Goal: Task Accomplishment & Management: Use online tool/utility

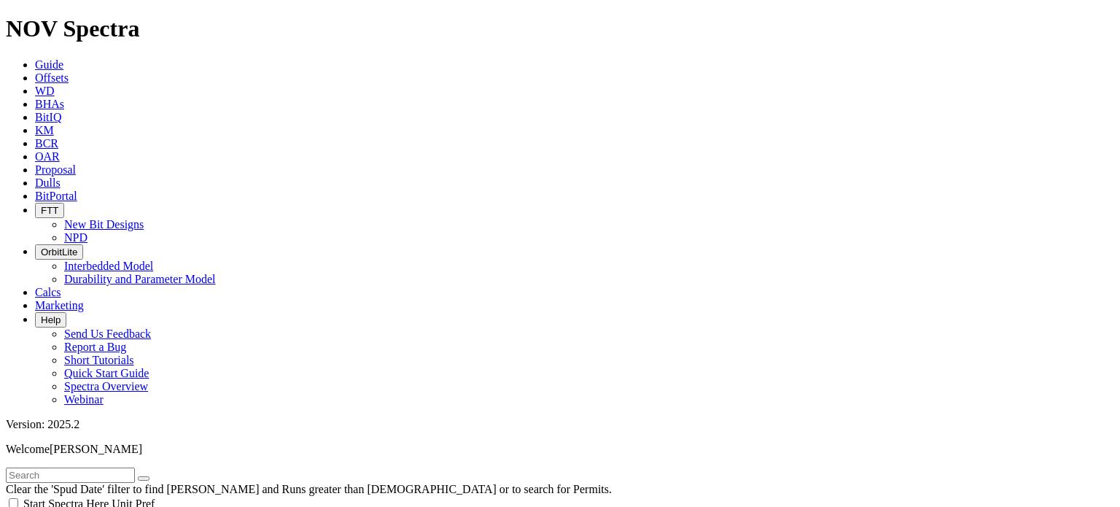
scroll to position [1114, 0]
type input "4000"
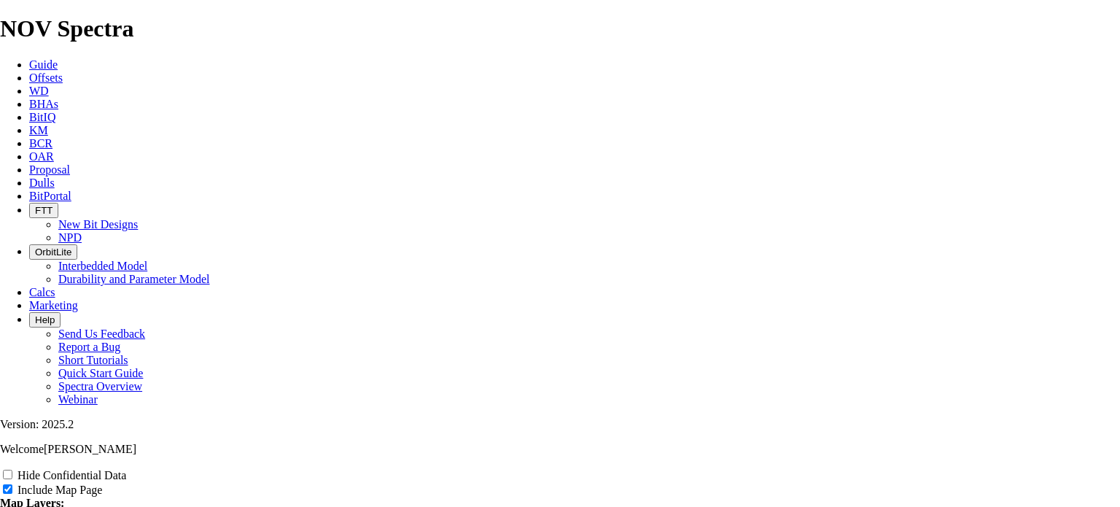
scroll to position [1921, 0]
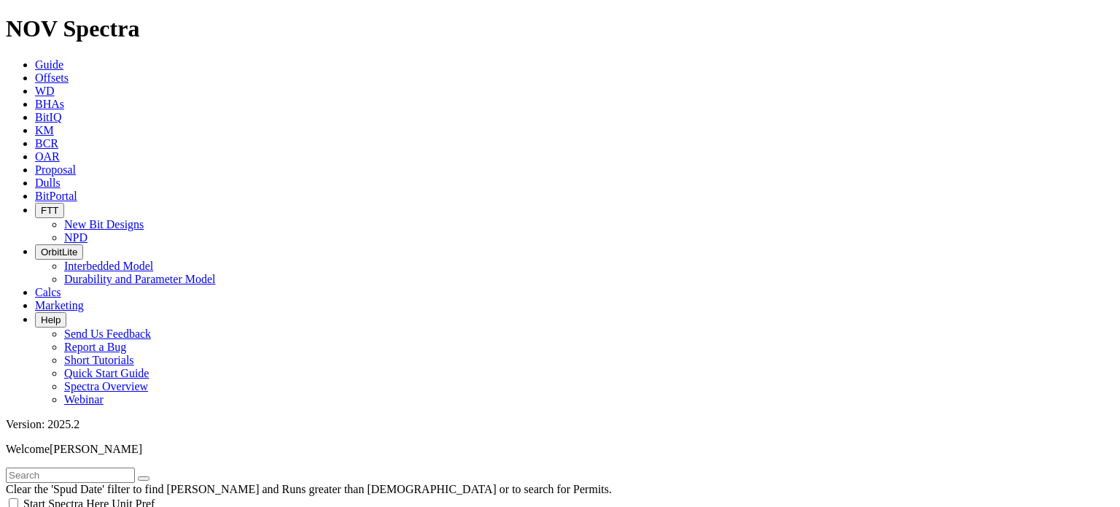
scroll to position [953, 0]
type input "6000"
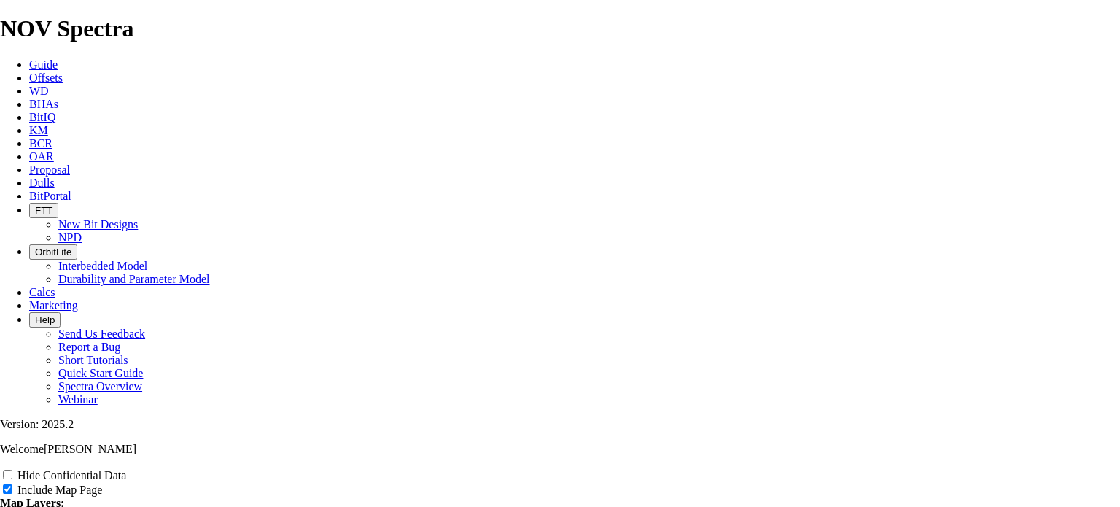
scroll to position [1819, 0]
type input "Untitled Offse3t Analysis Report"
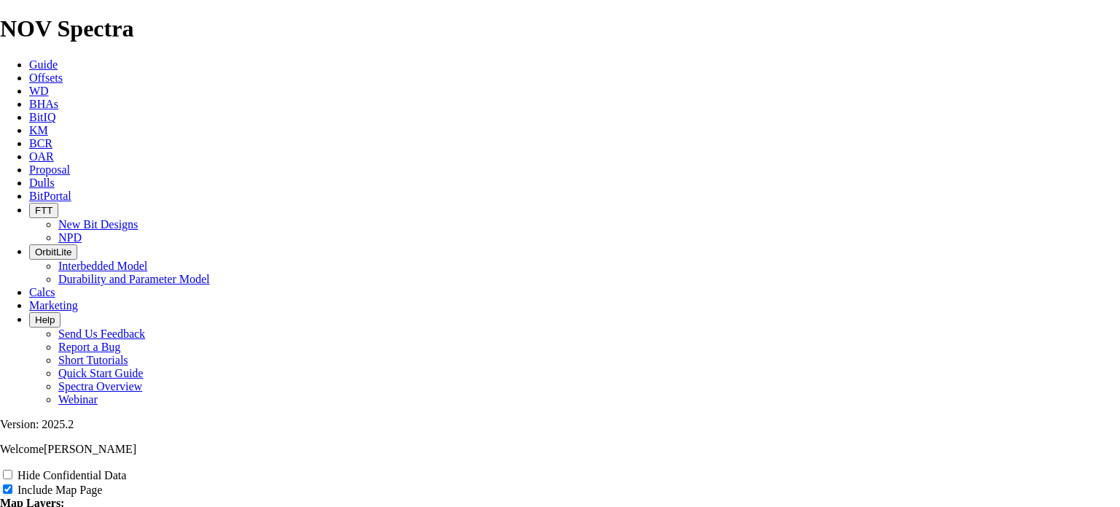
type input "Untitled Offse3t Analysis Report"
type input "Untitled Offse3 Analysis Report"
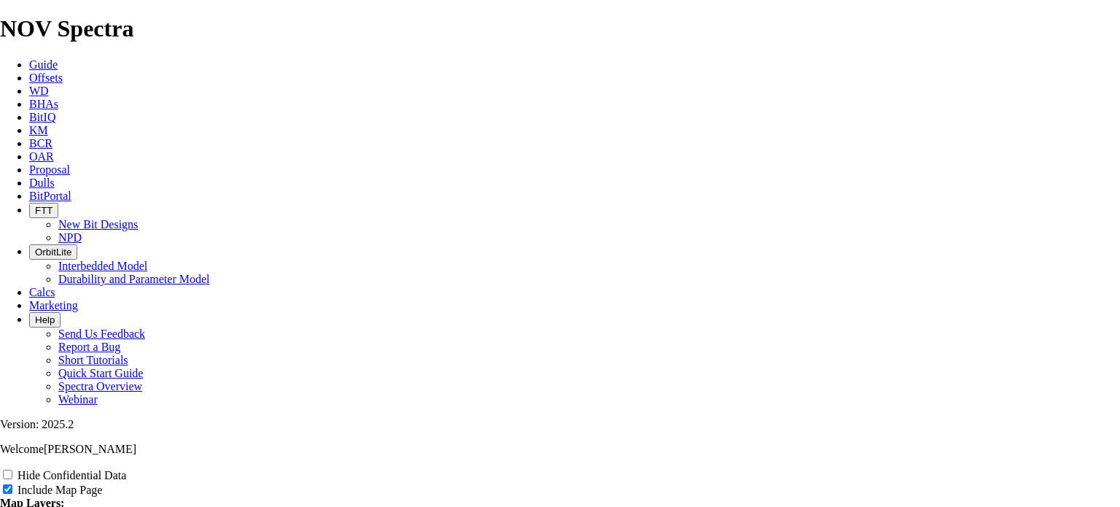
type input "Untitled Offse3 Analysis Report"
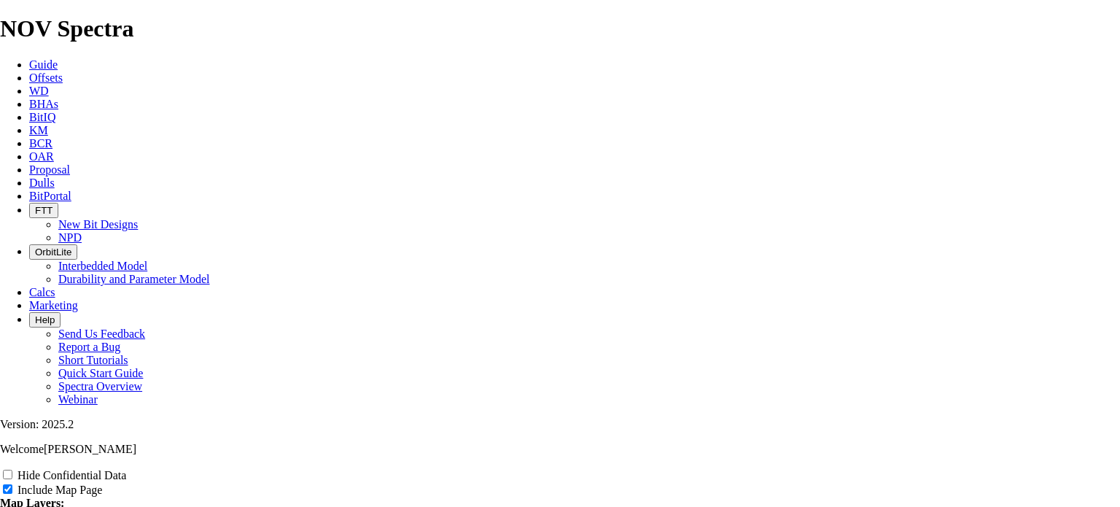
type input "Untitled Offse3 Analysis Report"
type input "Untitled Offse3Analysis Report"
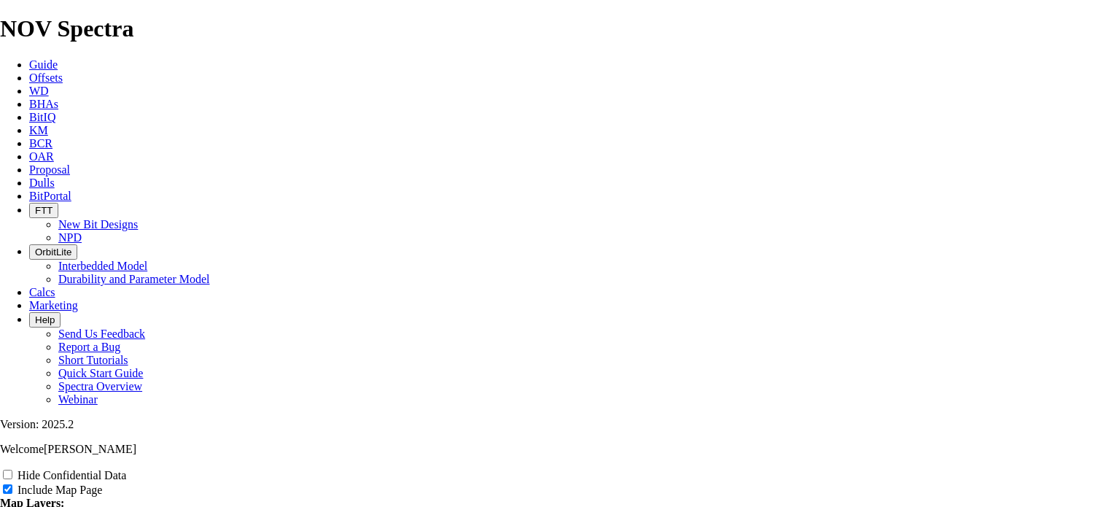
type input "Untitled Offse3Analysis Report"
type input "Untitled Offse3ysis Report"
type input "Untitled Offse3sis Report"
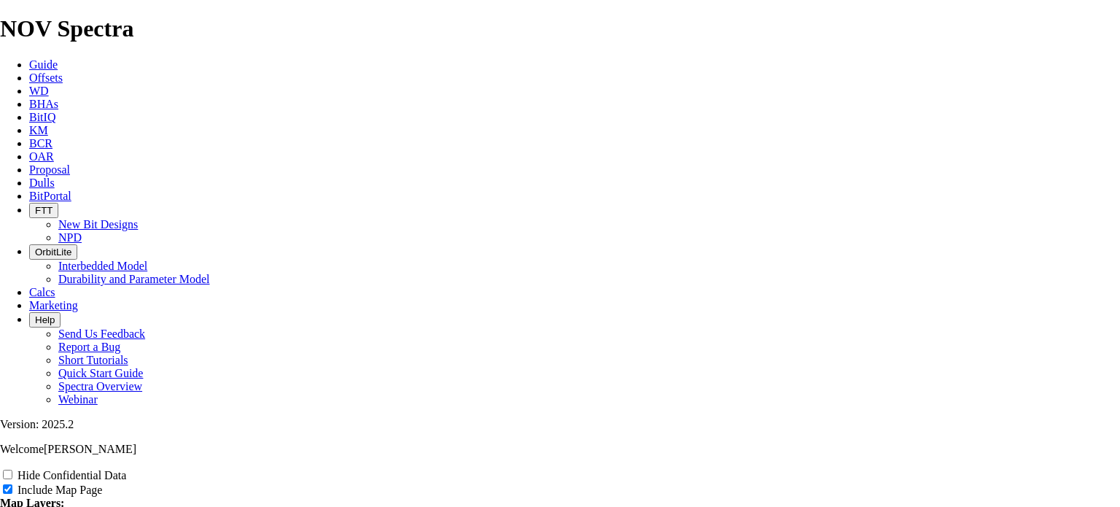
type input "Untitled Offse3sis Report"
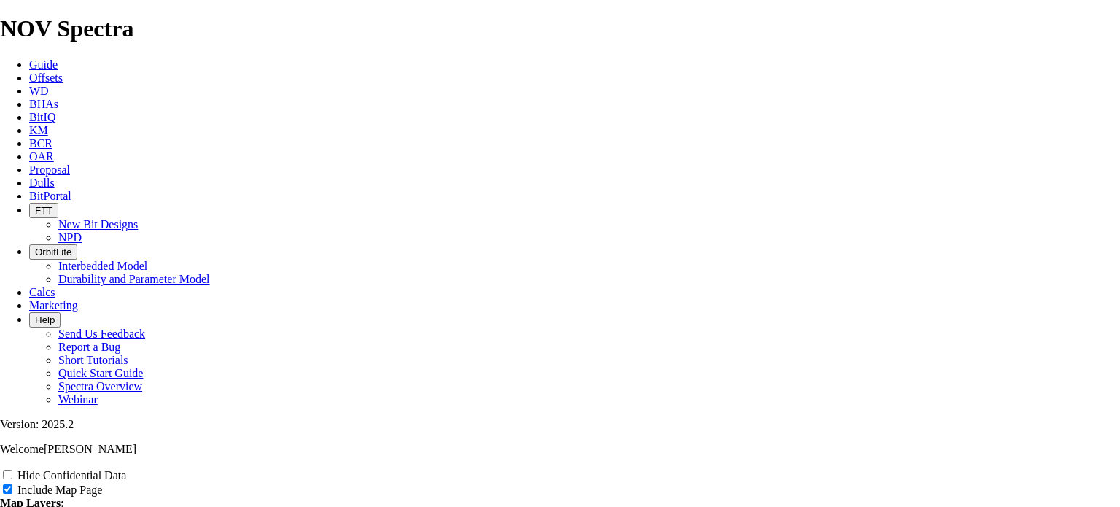
type input "Untitled Offse3sis Report"
type input "Untitled Offse3is Report"
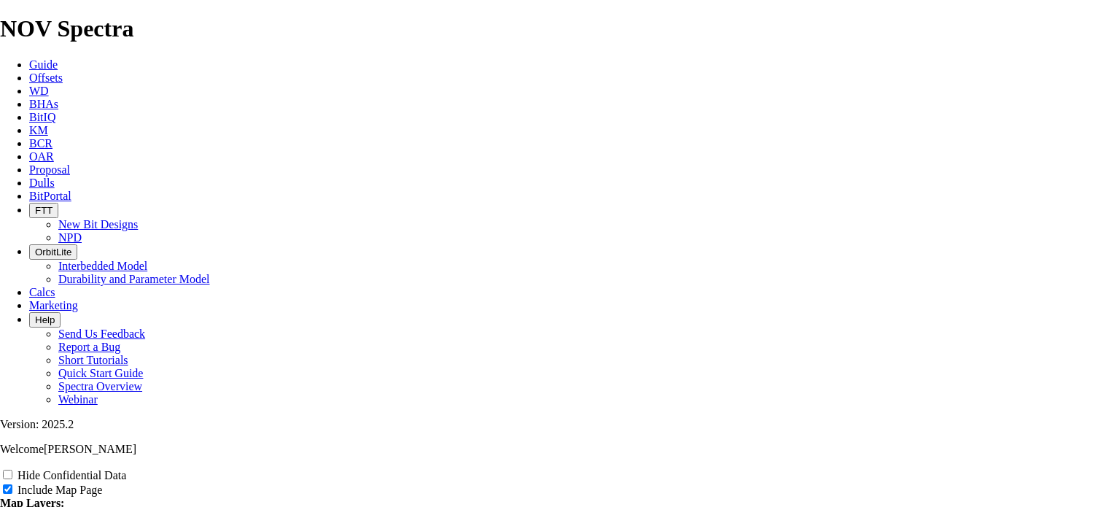
type input "Untitled Offse3is Report"
type input "Untitled Offse3s Report"
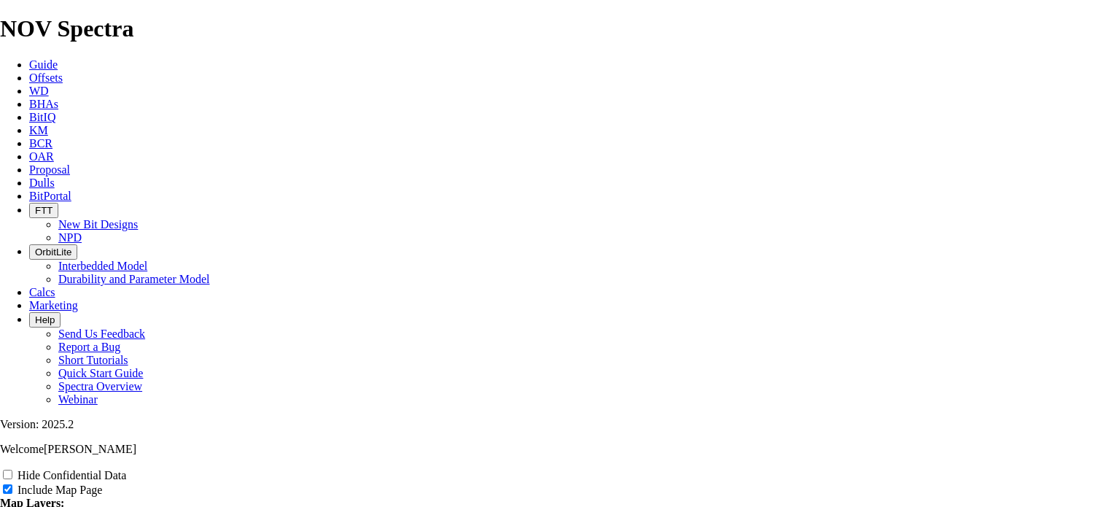
type input "Untitled Offse3s Report"
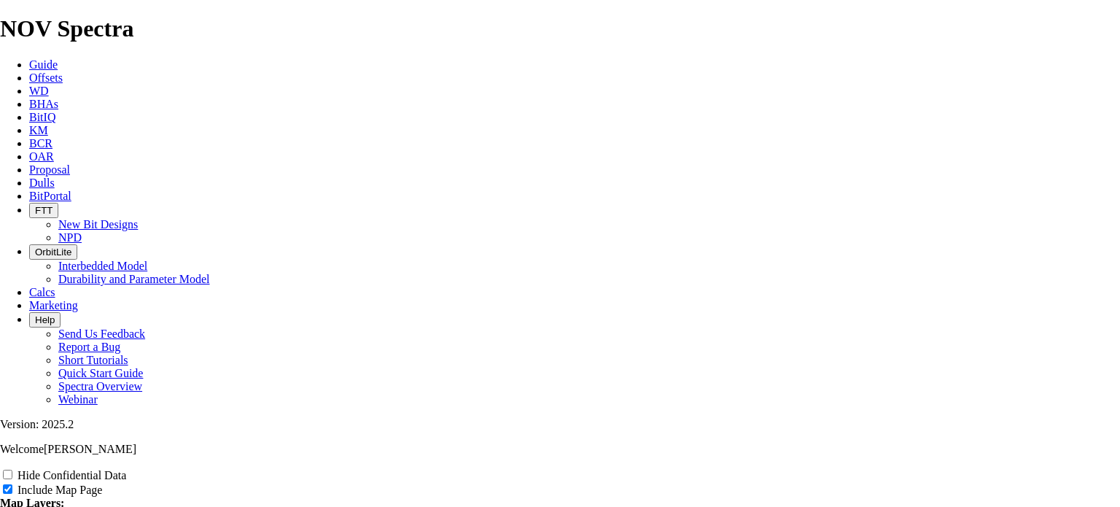
type input "Untitled Offse3 Report"
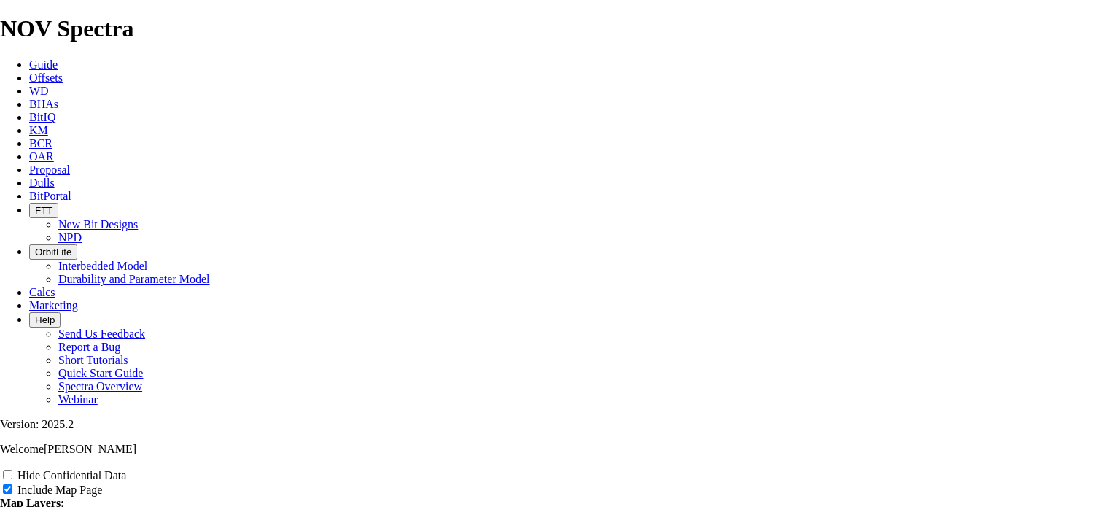
type input "Untitled Offse3 Report"
type input "Untitled Offse3Report"
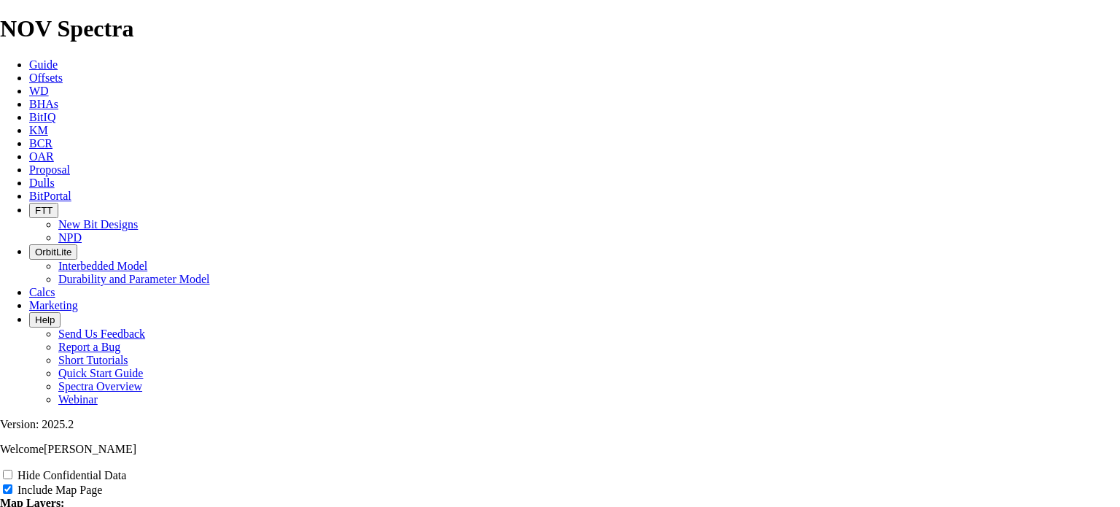
type input "Untitled Offse3Report"
type input "Untitled Offse3eport"
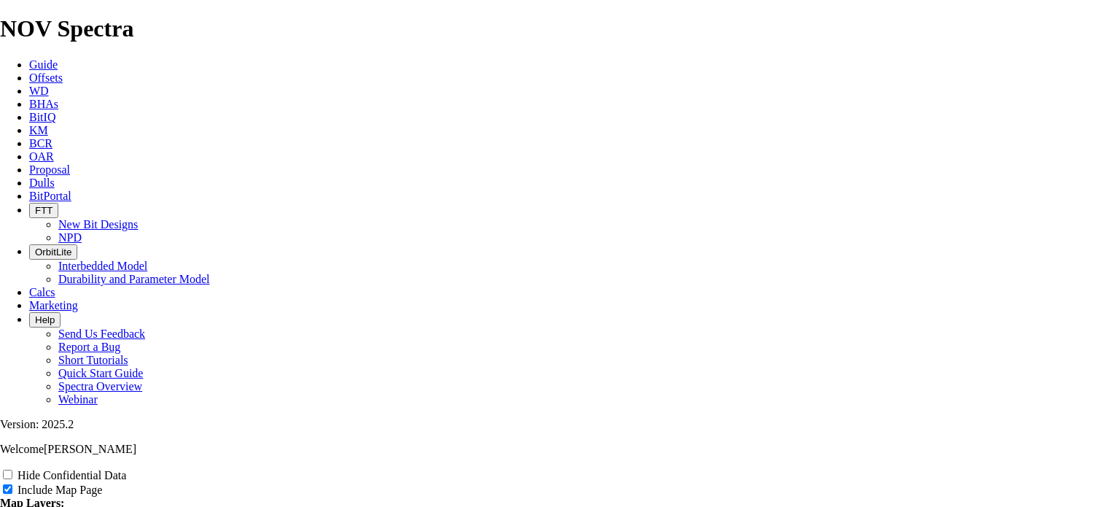
type input "Untitled Offse3eport"
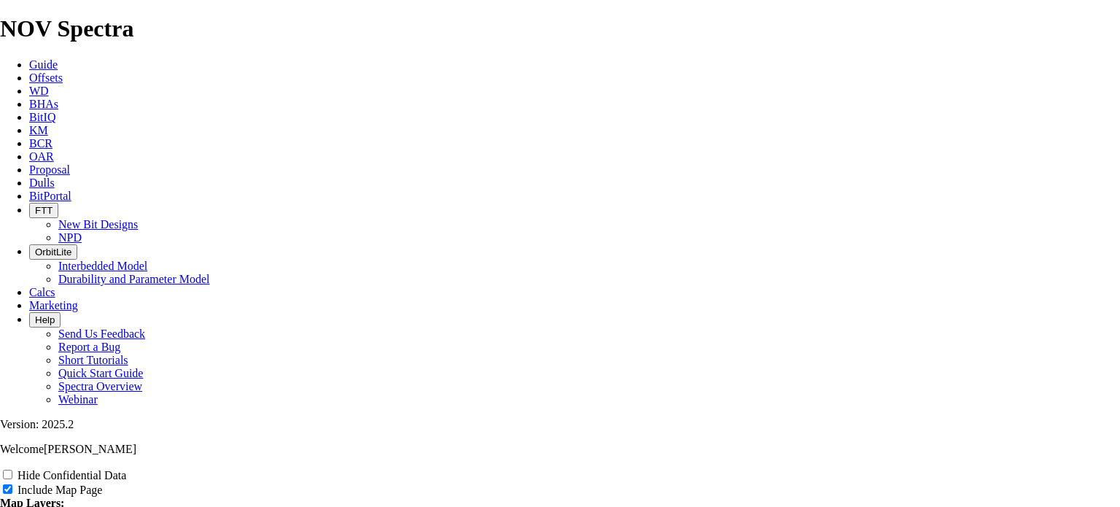
type input "Untitled Offse3eport"
type input "Untitled Offse3port"
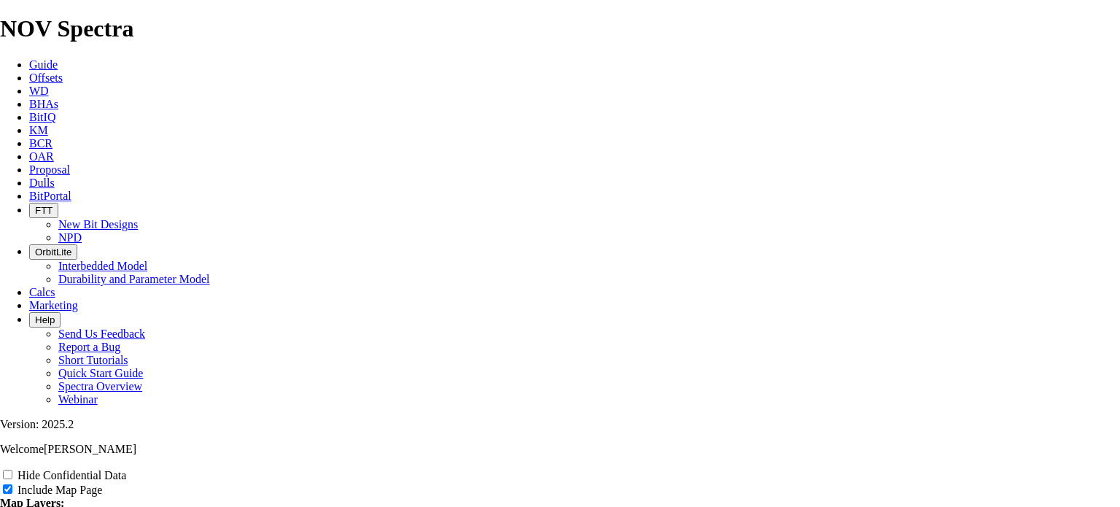
type input "Untitled Offse3port"
type input "Untitled Offse3ort"
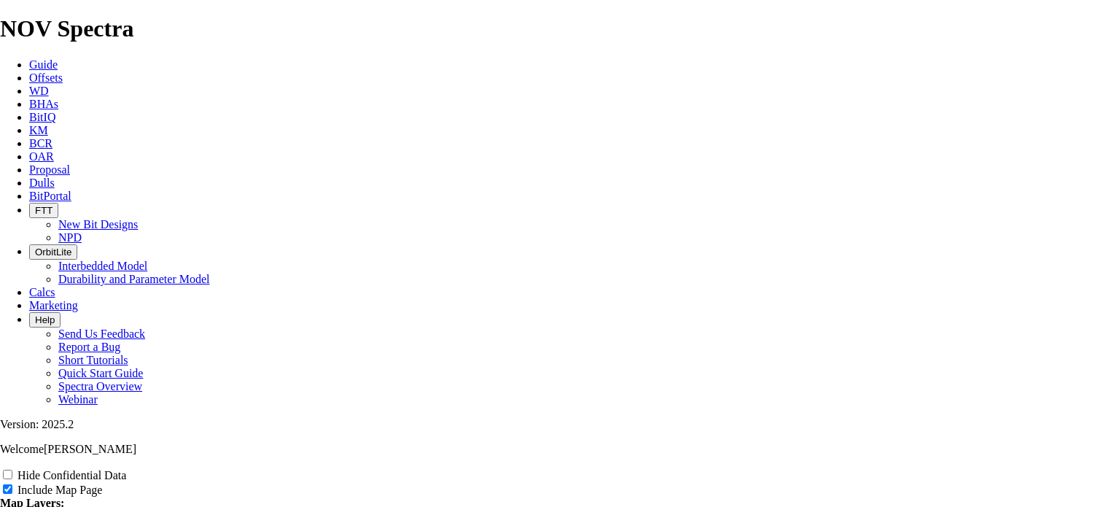
type input "Untitled Offse3ort"
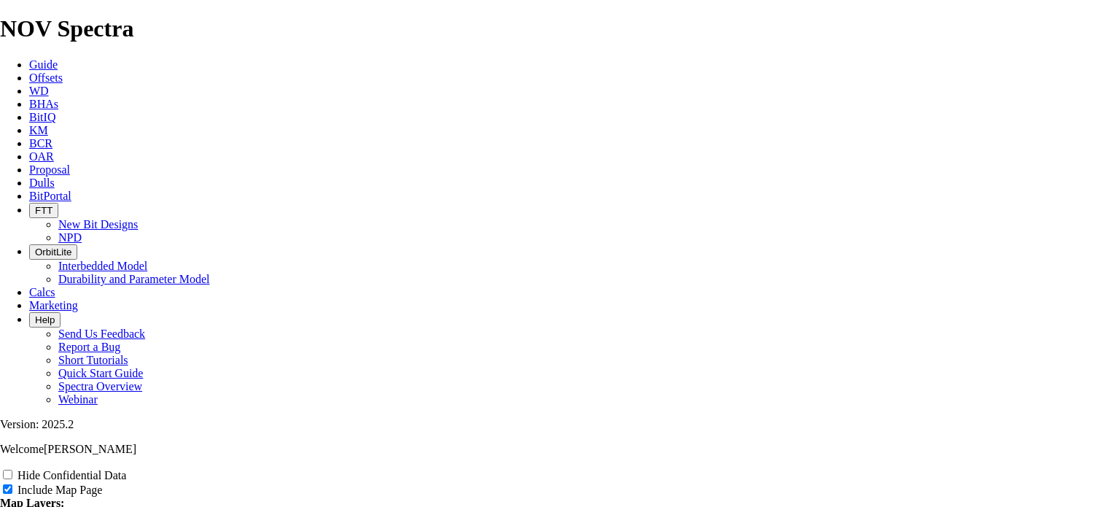
type input "Untitled Offse3rt"
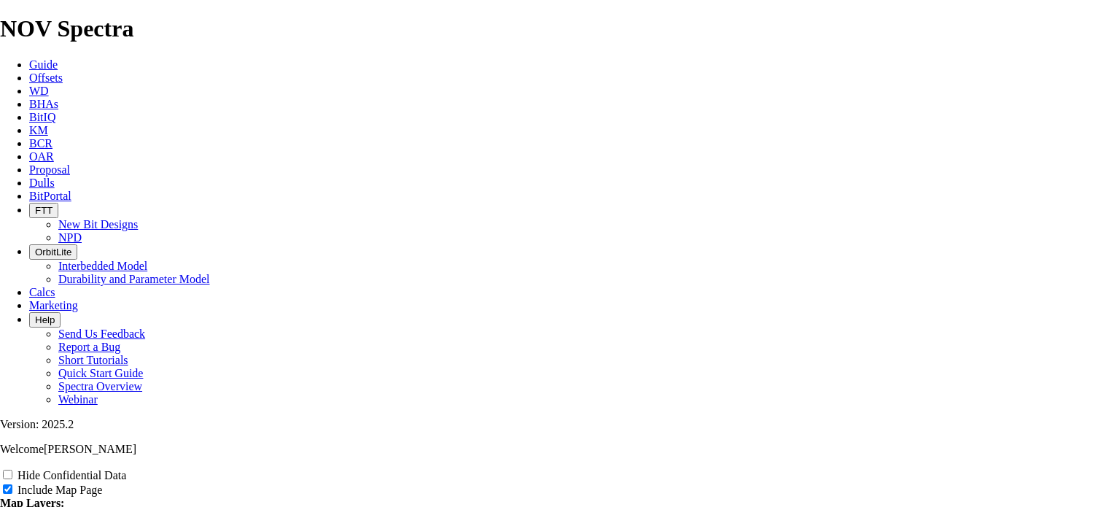
type input "Untitled Offse3rt"
type input "Untitled Offse3t"
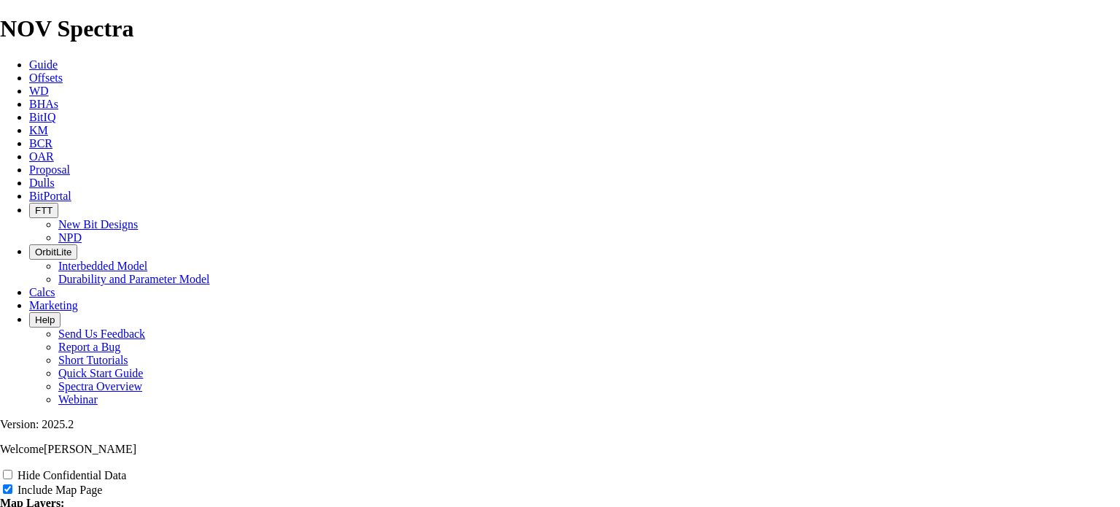
type input "Untitled Offse3t"
type input "Untitled Offse3"
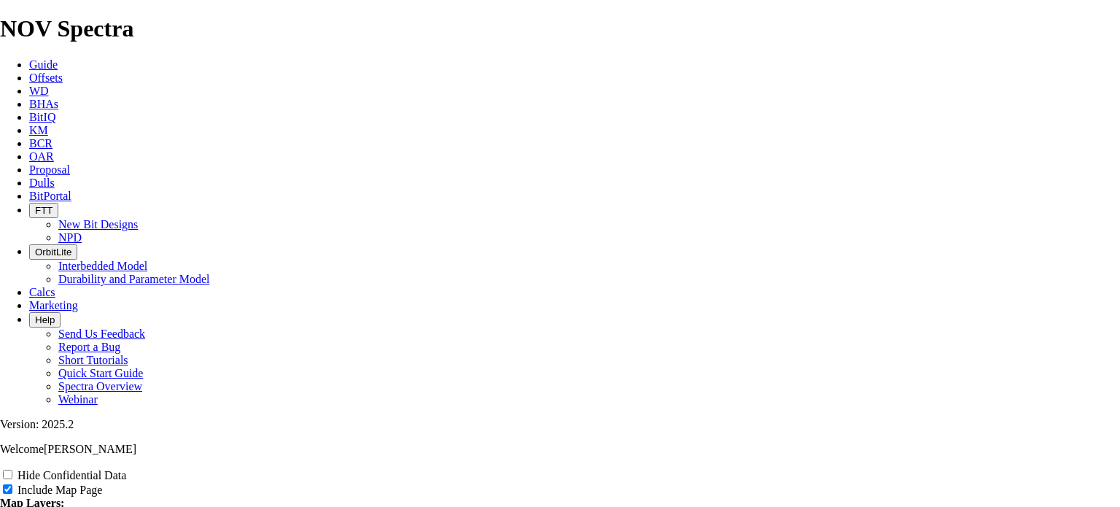
type input "Untitled Offse3"
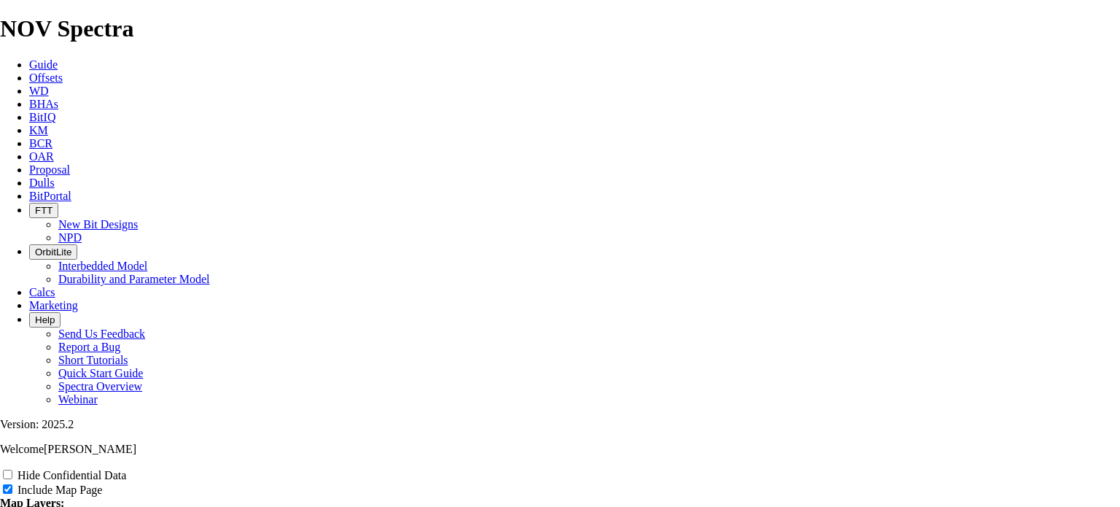
type input "Untitled Offse3"
type input "Untitled Offse"
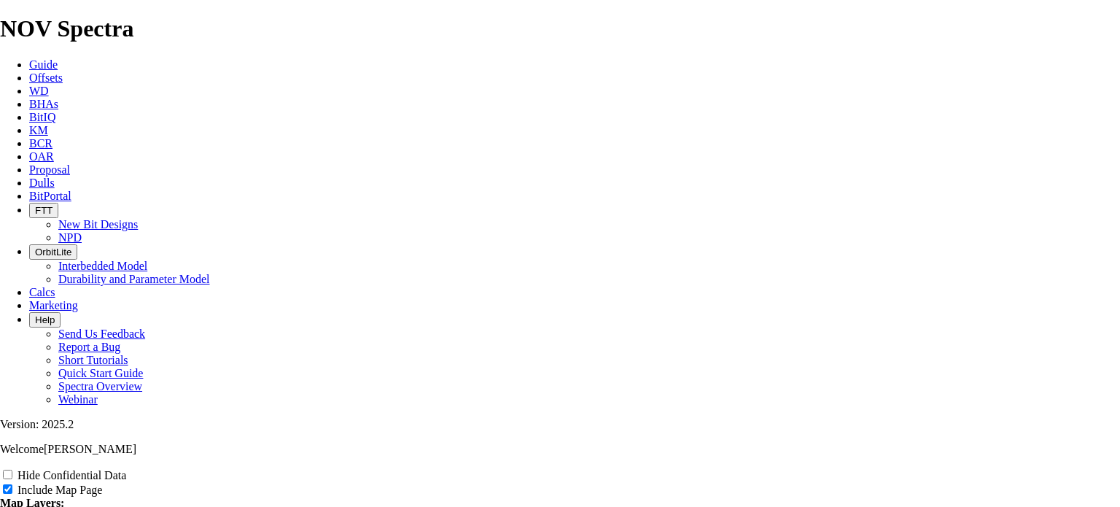
type input "Untitled Offse"
type input "Untitled Offs"
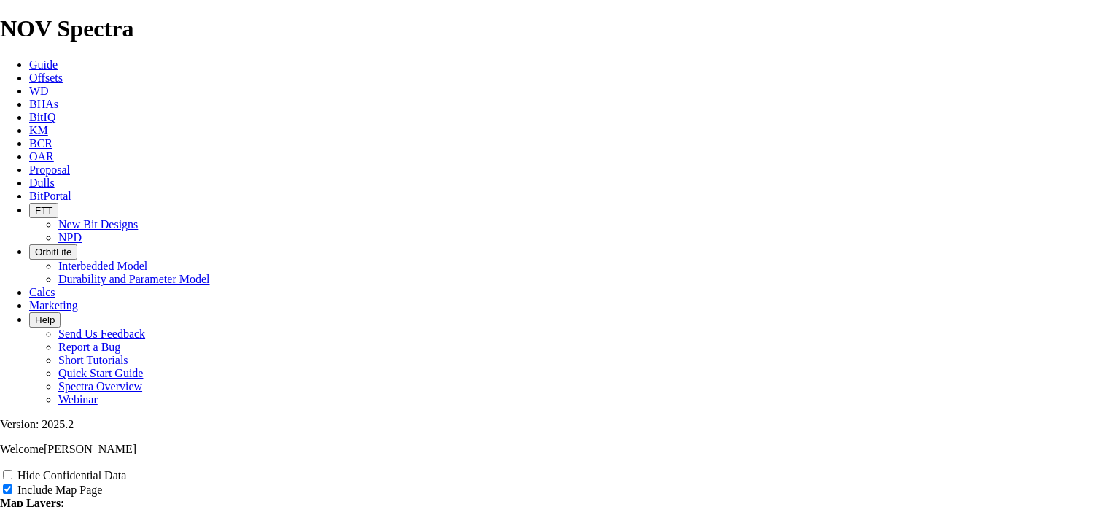
type input "Untitled Offs"
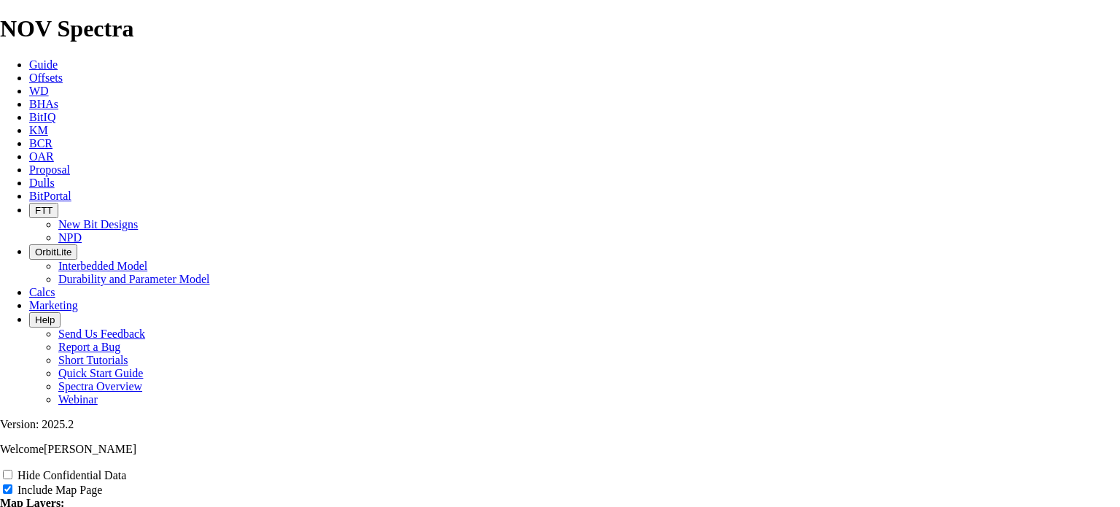
type input "Untitled Off"
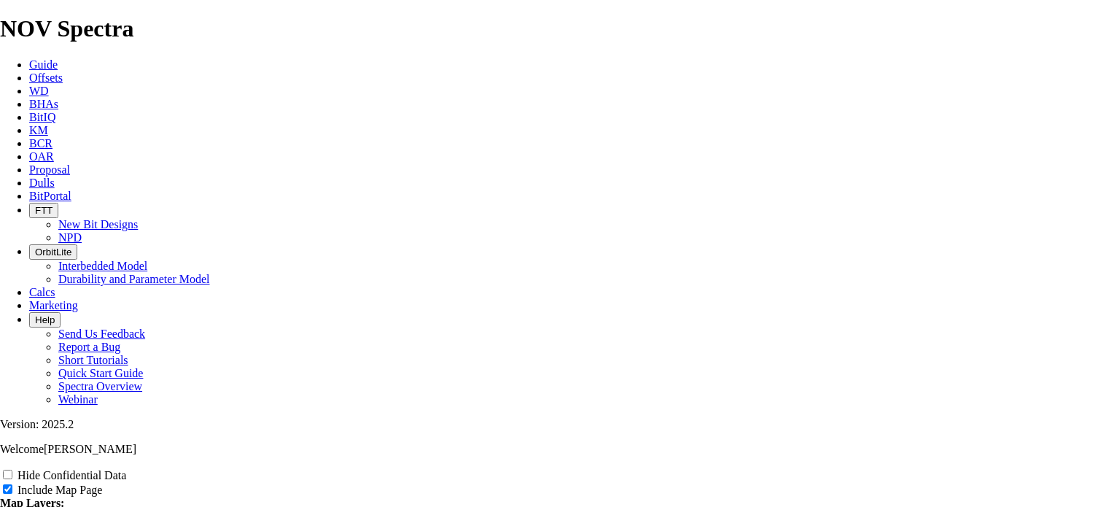
type input "Untitled Off"
type input "Untitled Of"
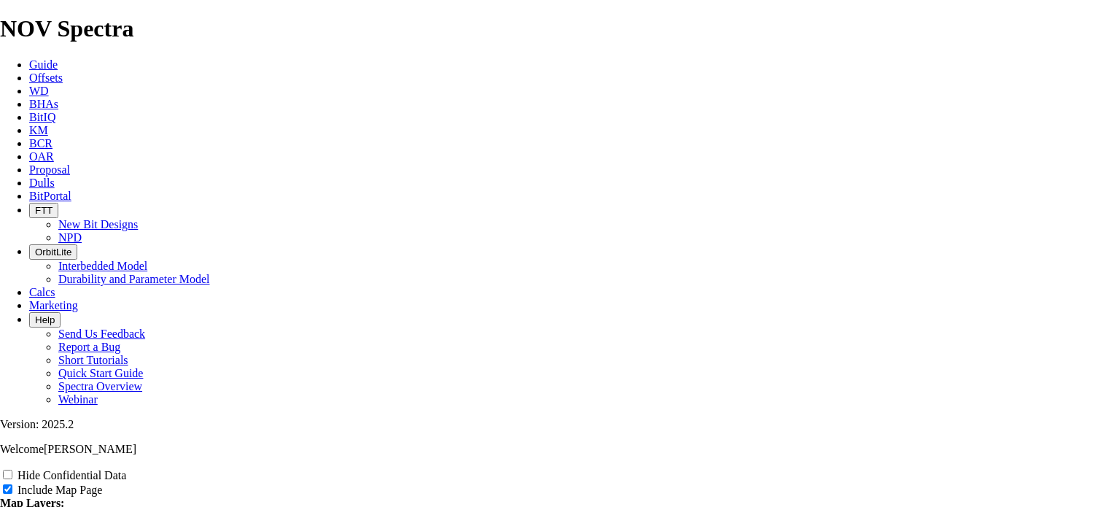
type input "Untitled Of"
type input "Untitled O"
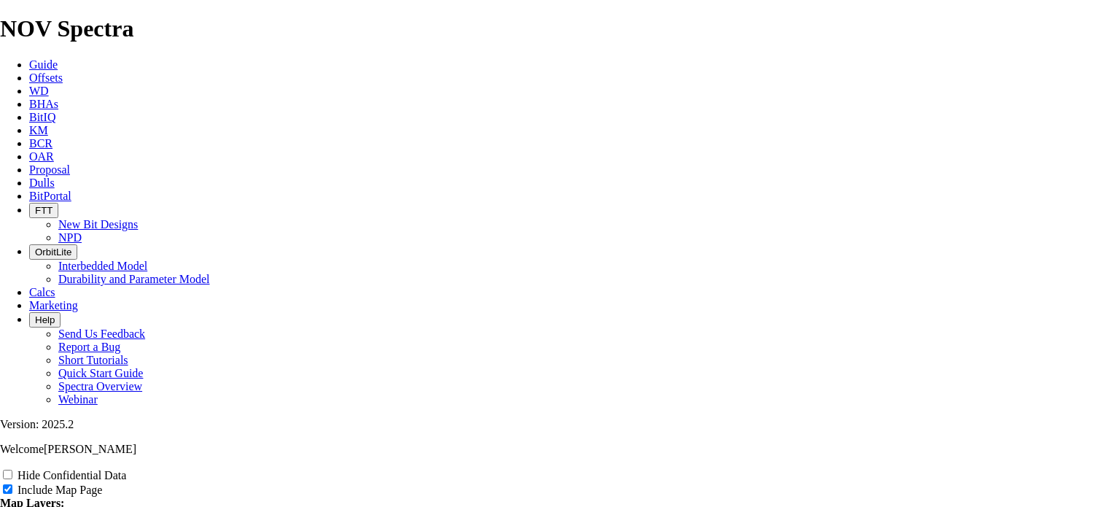
type input "Untitled O"
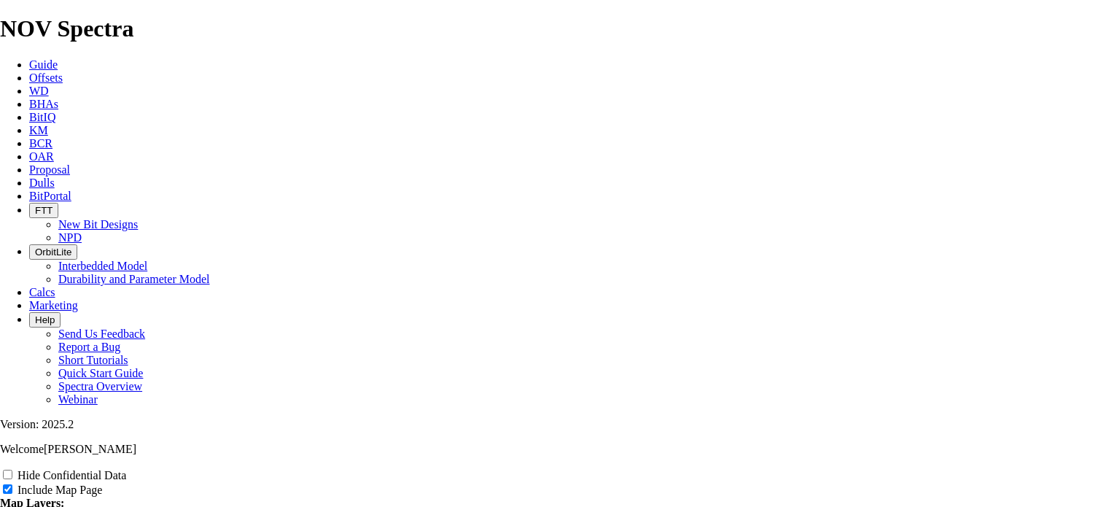
type input "Untitled O"
type input "Untitled"
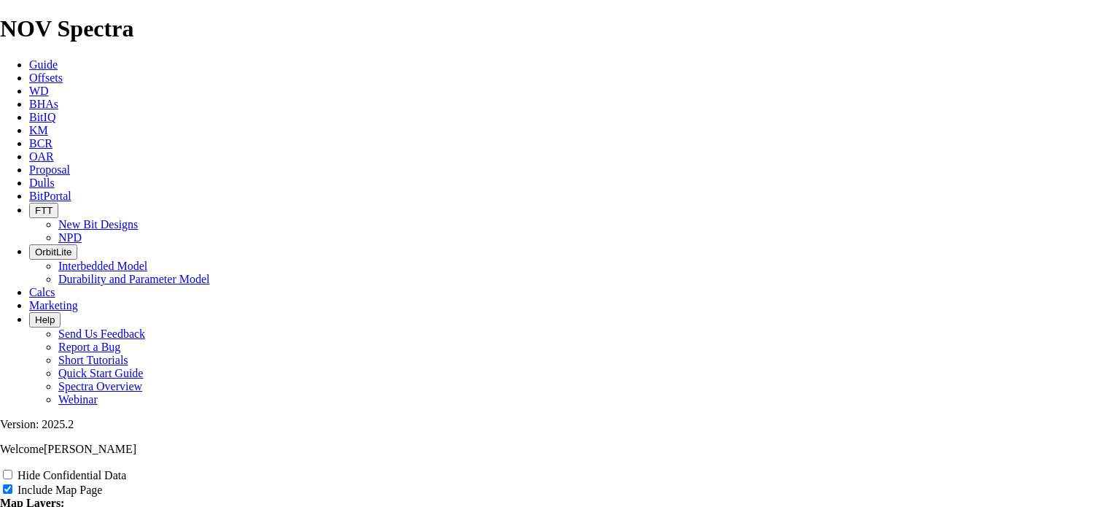
type input "Untitled"
type input "Untitle"
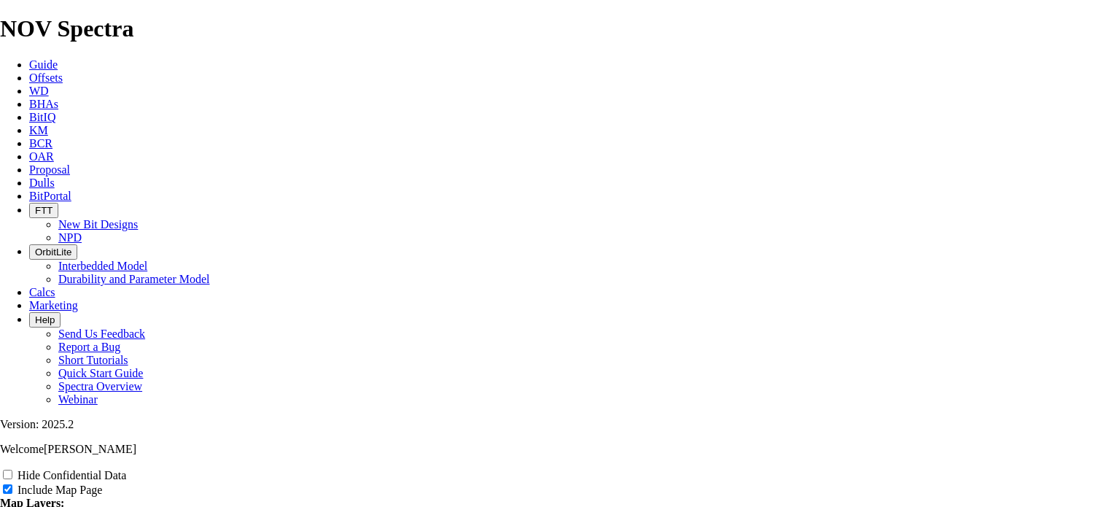
type input "Untitle"
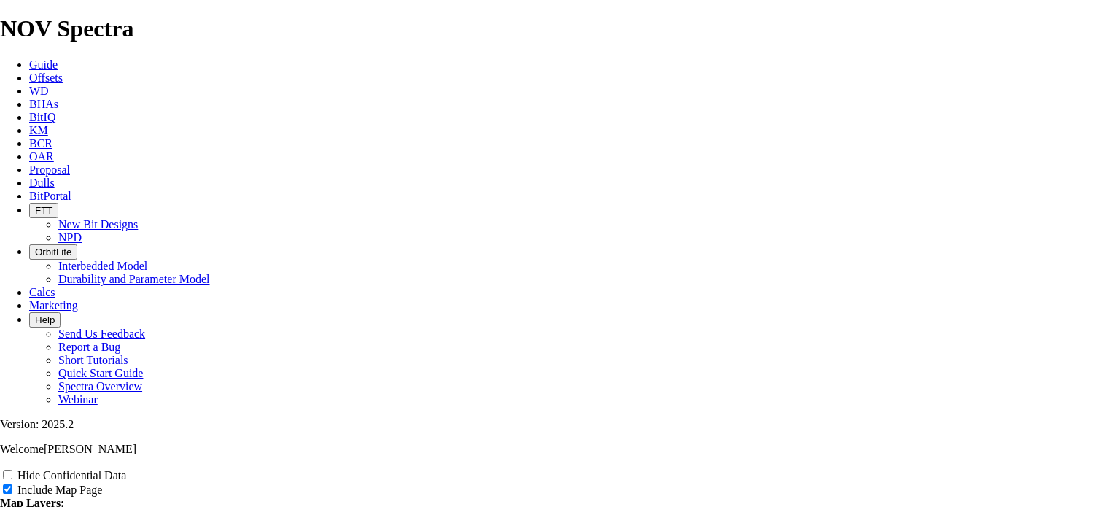
type input "Untitle"
type input "Untitl"
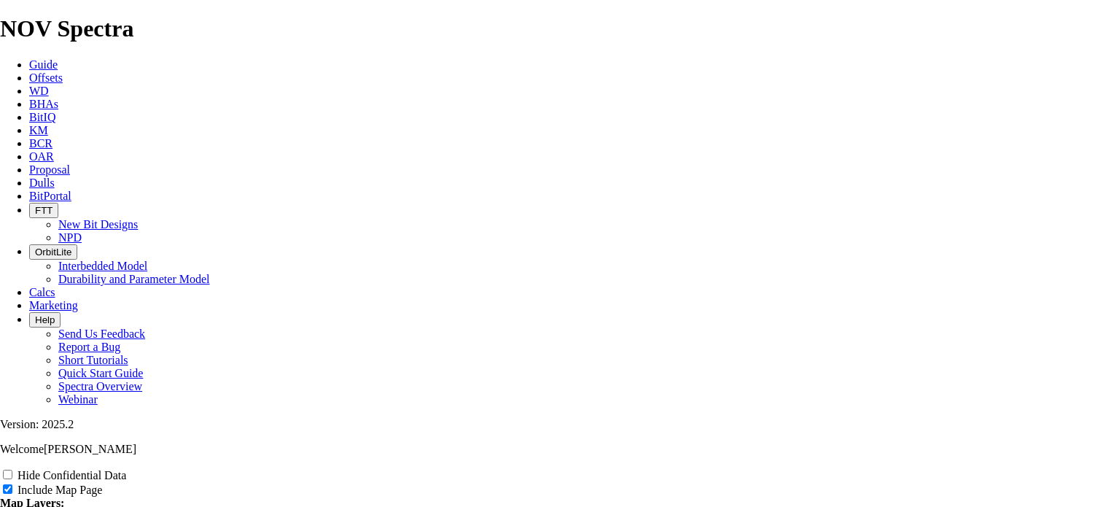
type input "Untitl"
type input "Untit"
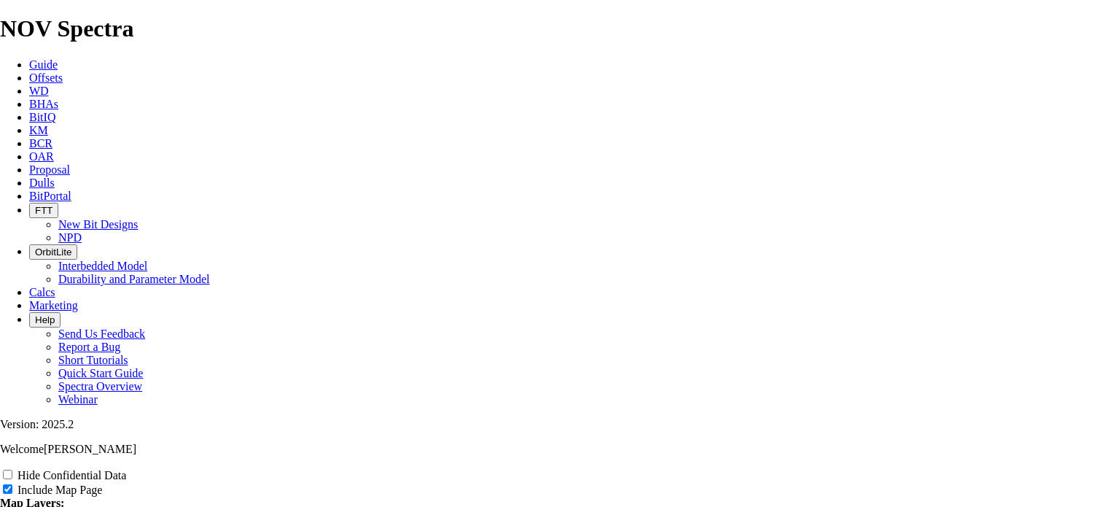
type input "Untit"
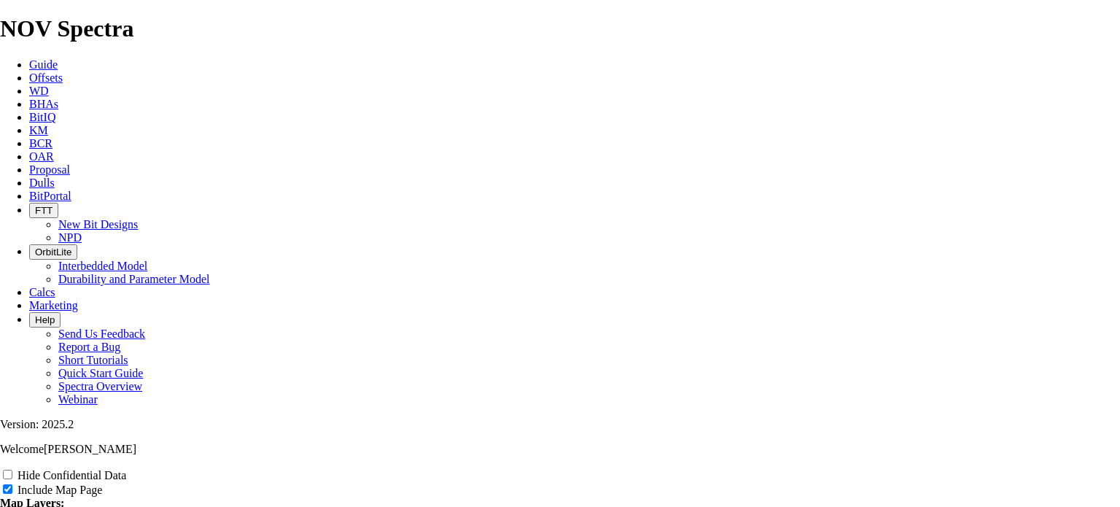
type input "Unti"
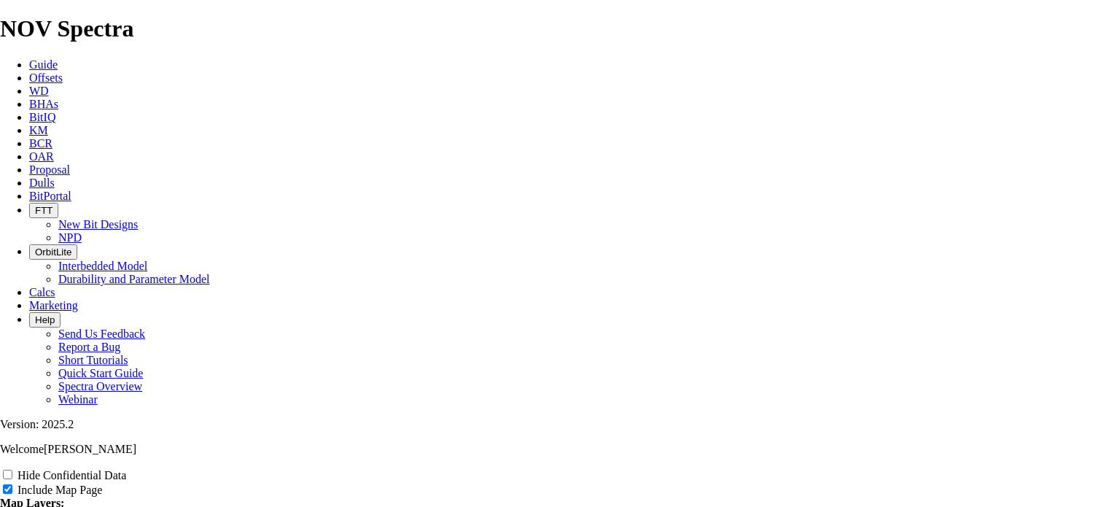
type input "Unti"
type input "Unt"
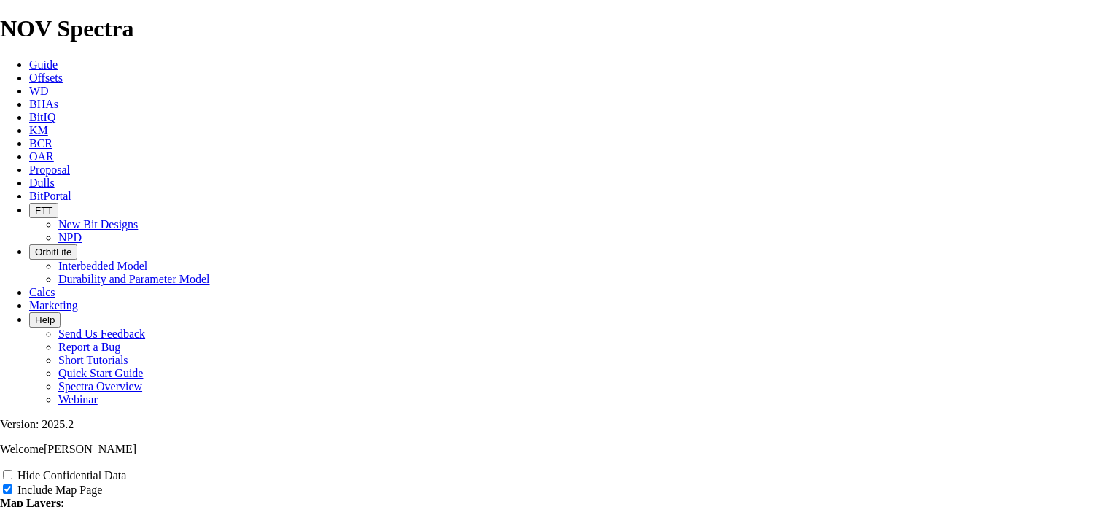
type input "Unt"
type input "U"
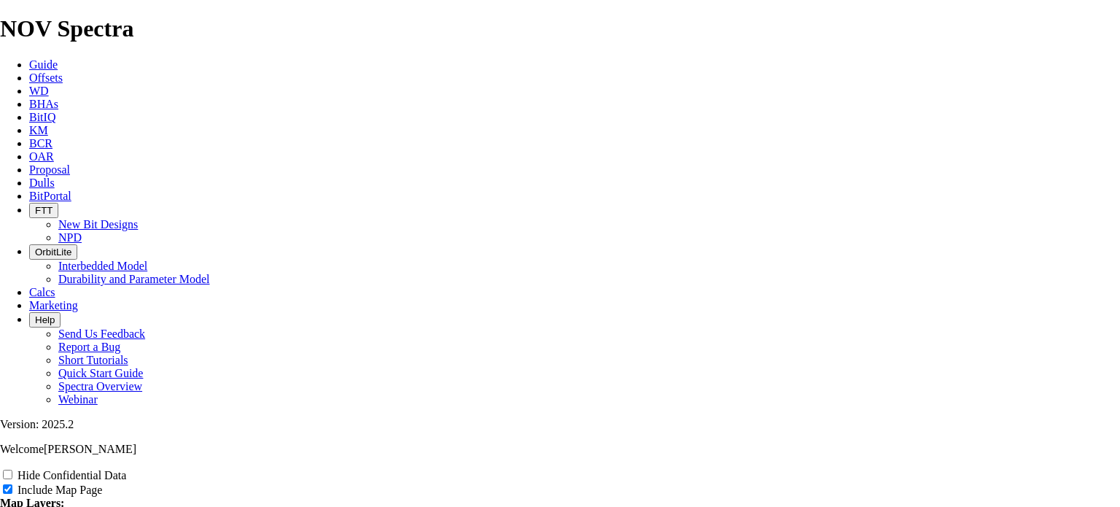
type input "3"
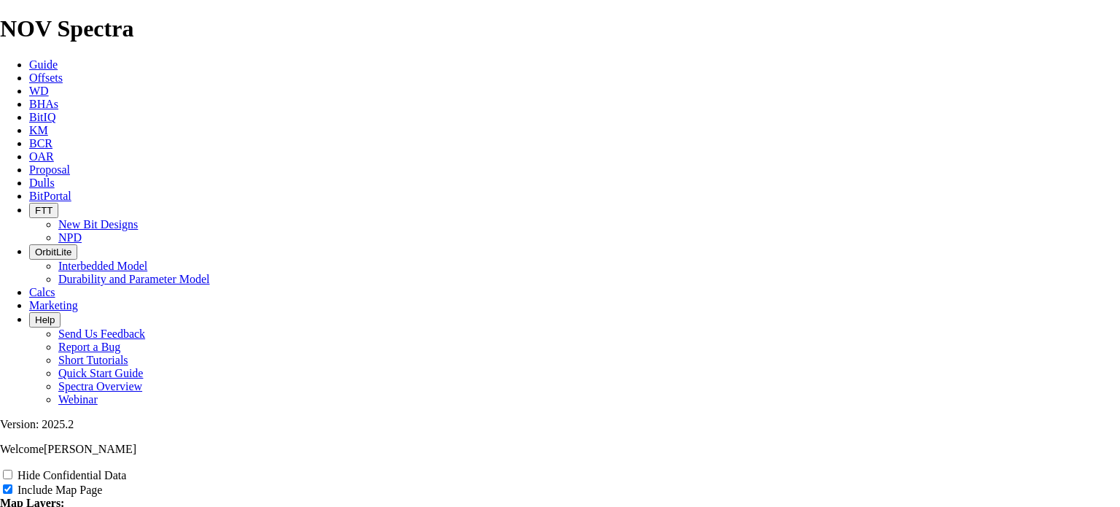
type input "3"
type input "3r"
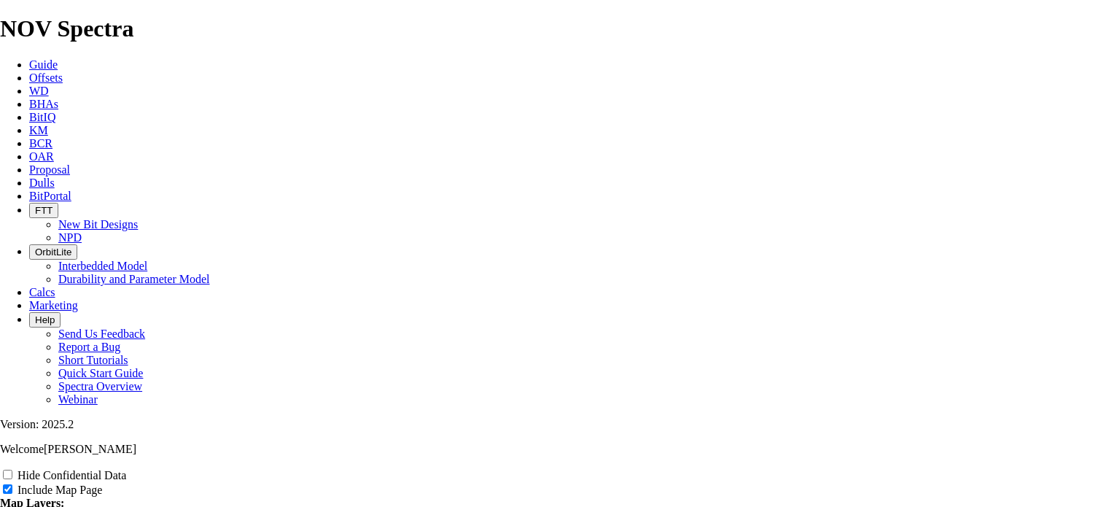
type input "3r"
click at [12, 469] on input "Hide Confidential Data" at bounding box center [7, 473] width 9 height 9
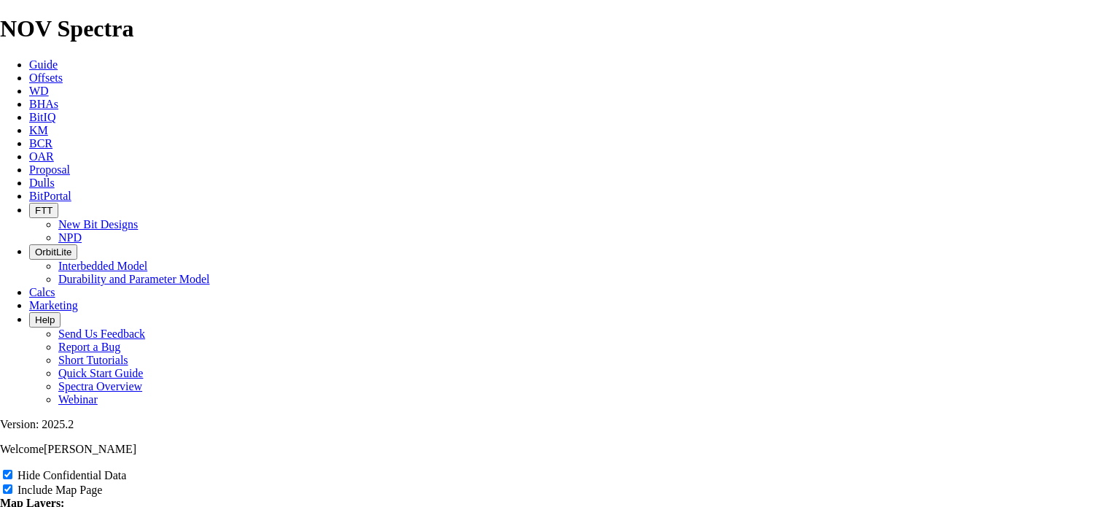
scroll to position [2398, 0]
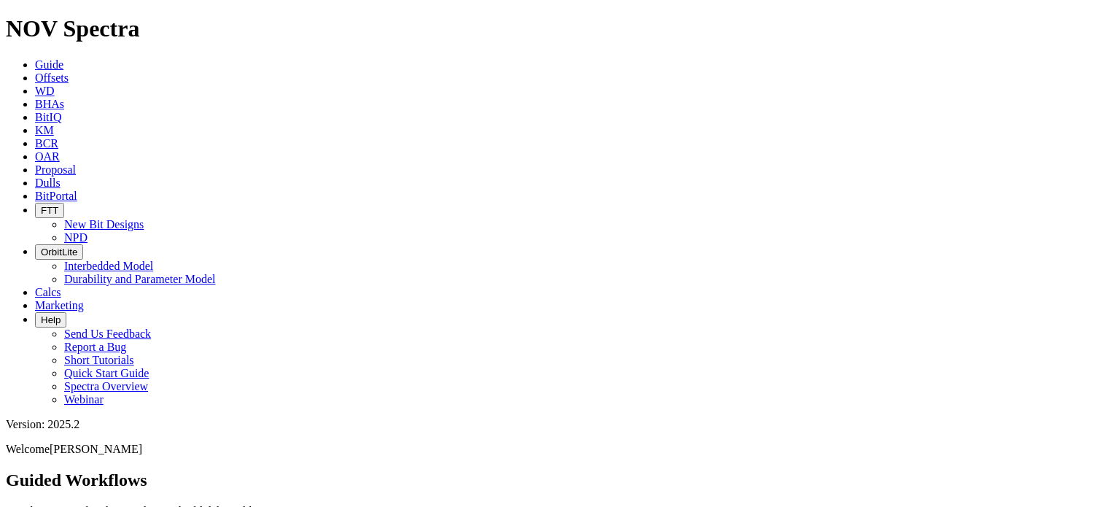
click at [69, 71] on link "Offsets" at bounding box center [52, 77] width 34 height 12
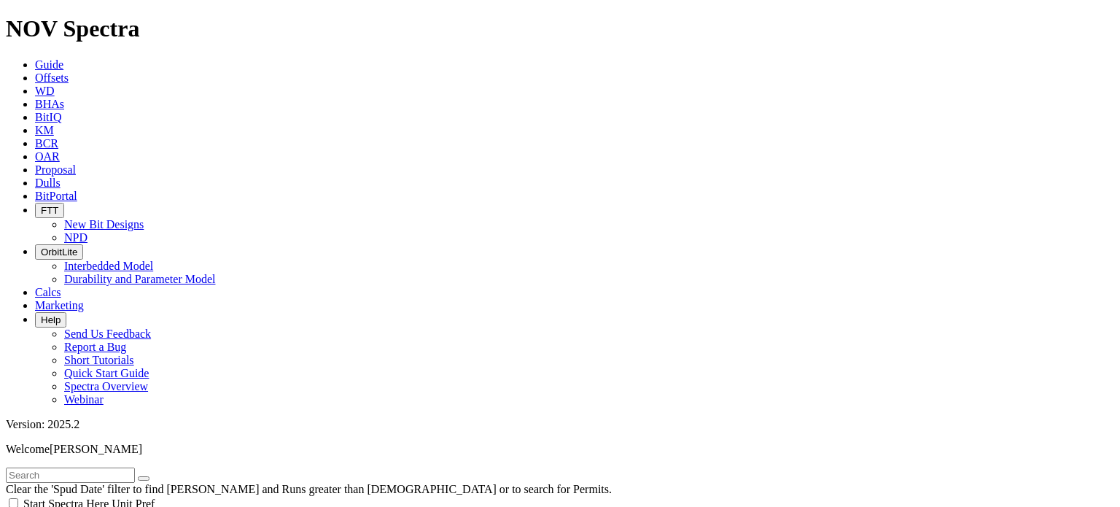
select select "6.125"
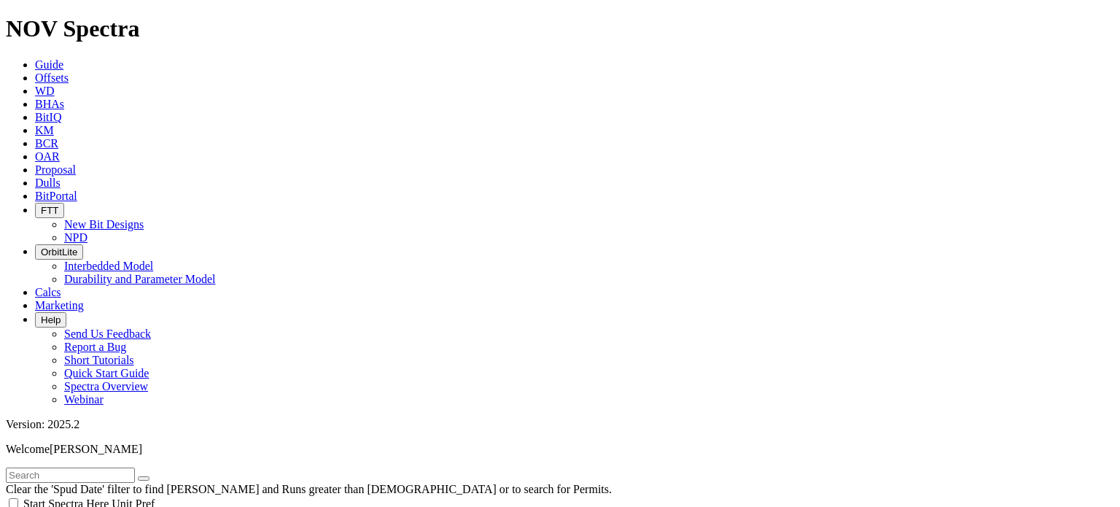
checkbox input "false"
select select "? number:6.125 ?"
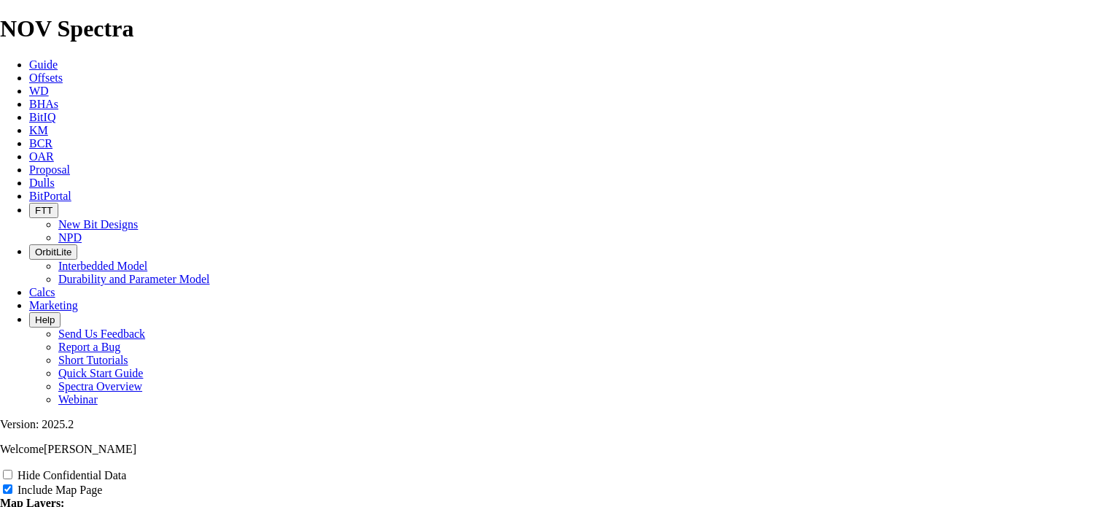
scroll to position [1804, 0]
